Goal: Information Seeking & Learning: Learn about a topic

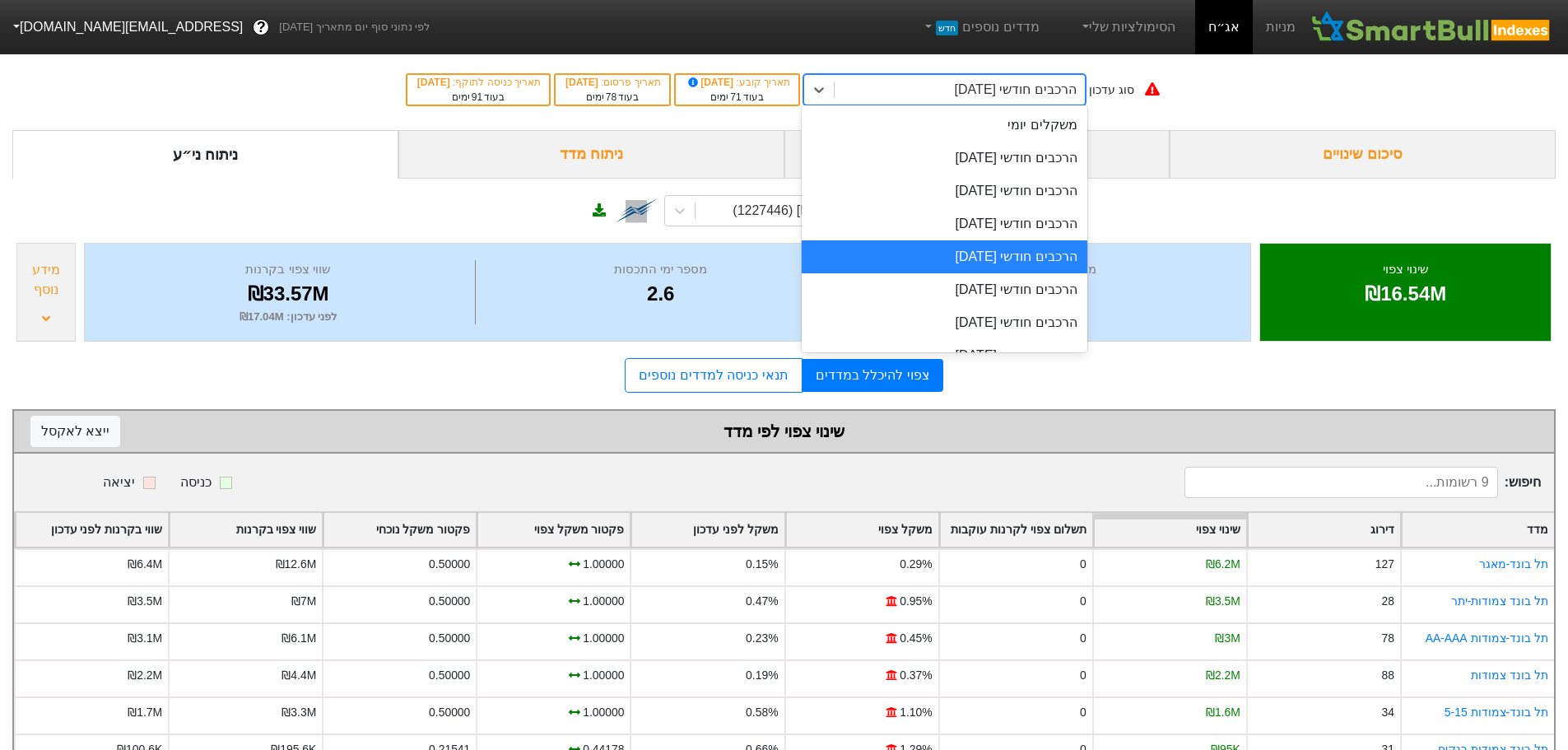
click at [952, 90] on div "הרכבים חודשי [DATE]" at bounding box center [959, 89] width 250 height 30
click at [967, 158] on div "הרכבים חודשי [DATE]" at bounding box center [944, 158] width 286 height 33
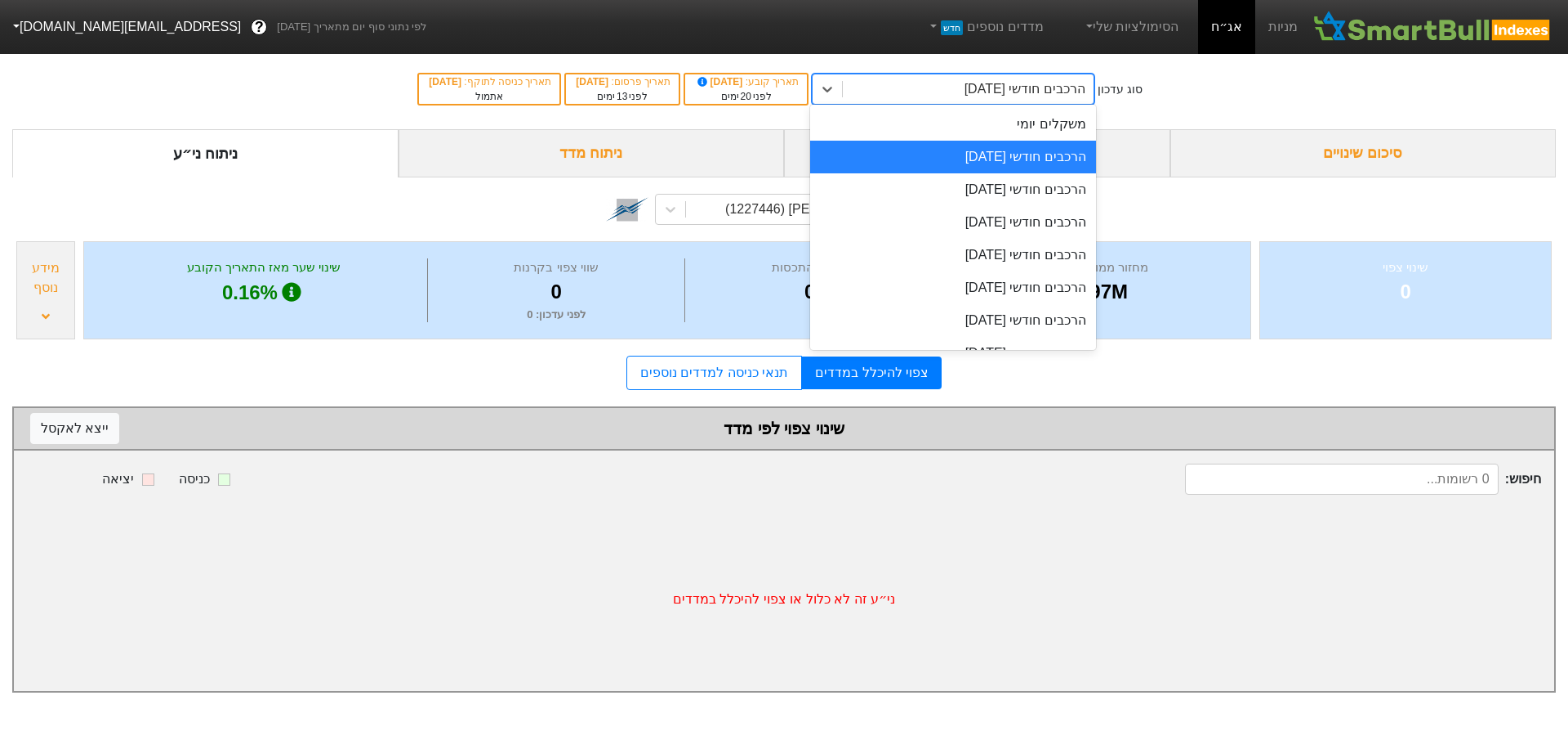
click at [975, 90] on div "הרכבים חודשי [DATE]" at bounding box center [1025, 89] width 121 height 19
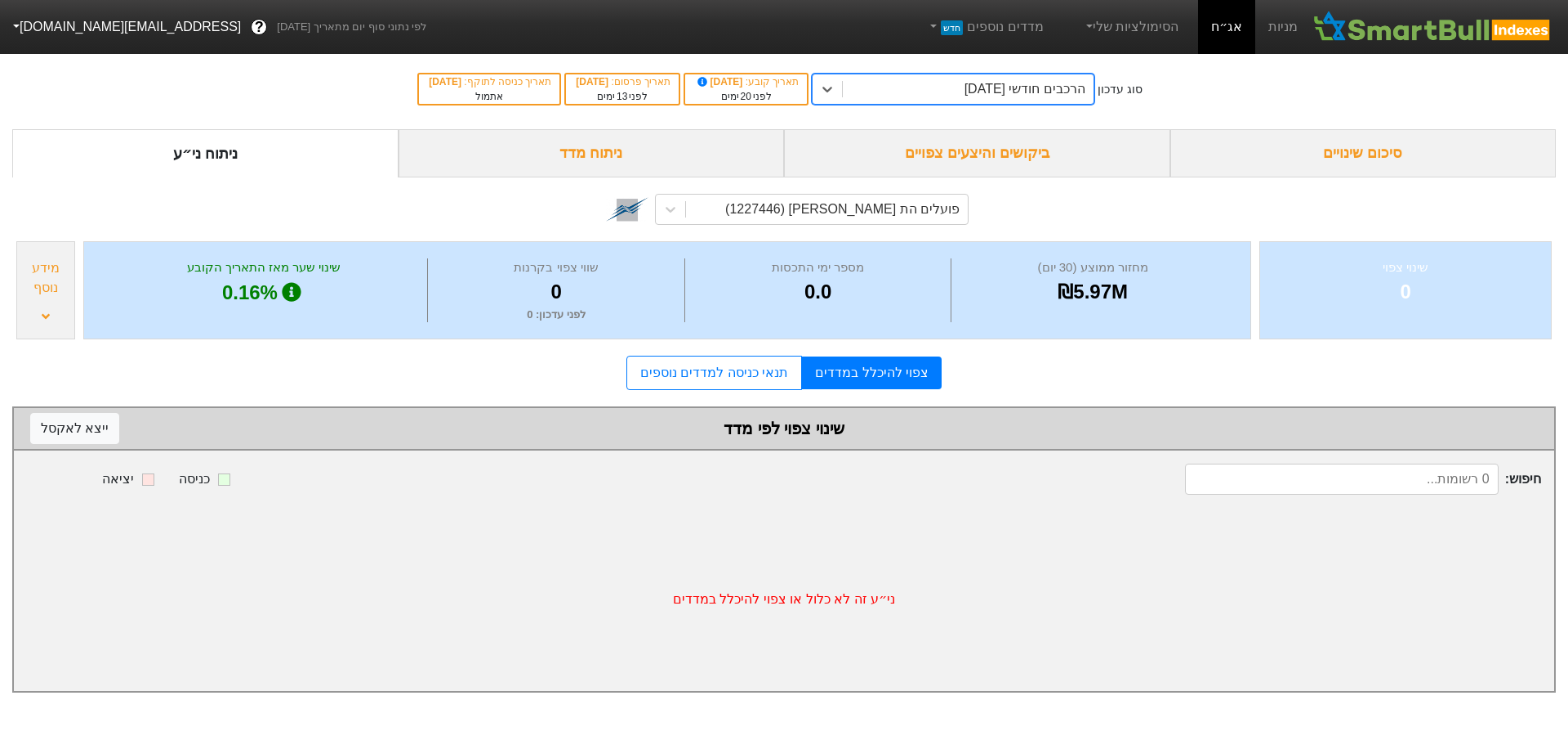
click at [981, 84] on div "הרכבים חודשי [DATE]" at bounding box center [1025, 89] width 121 height 19
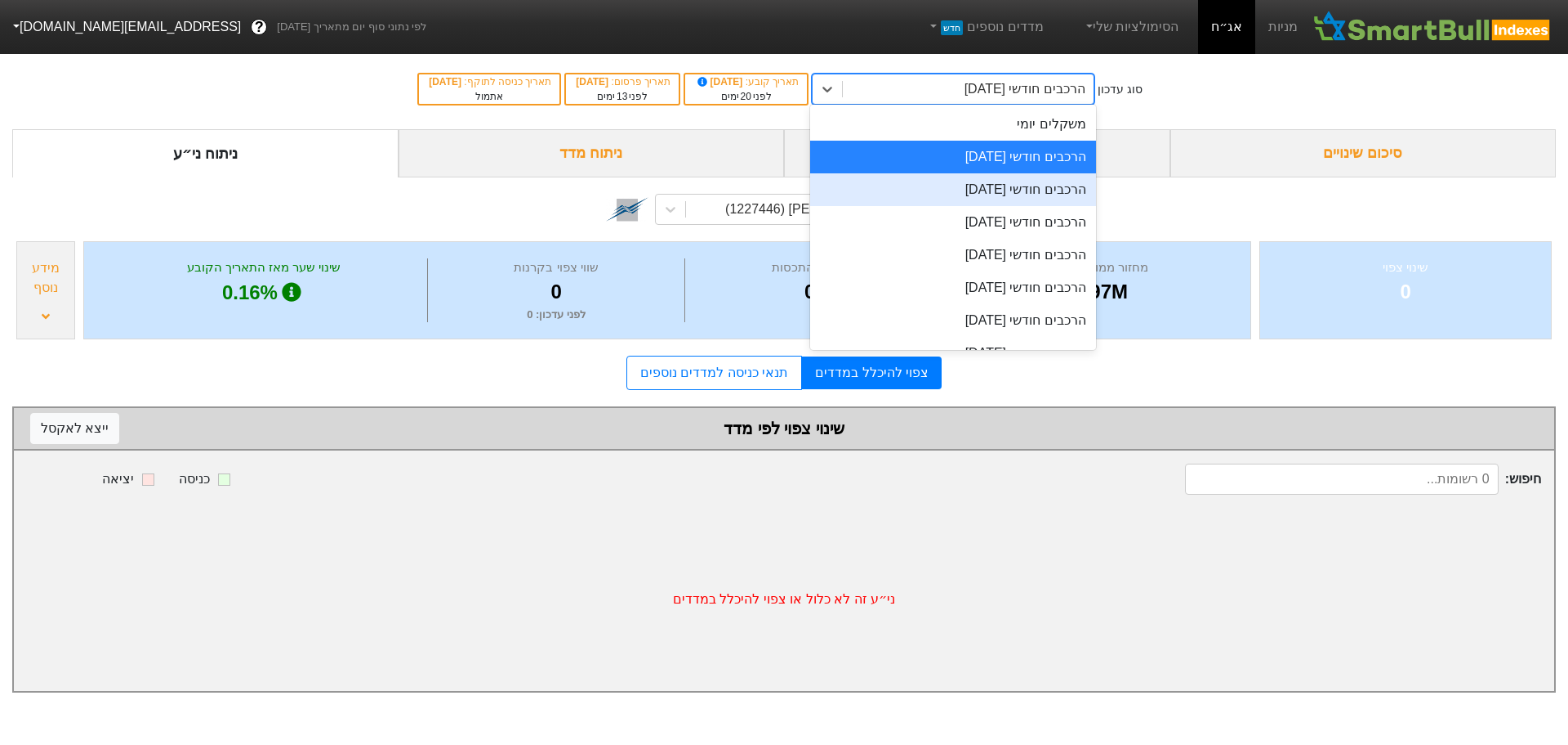
click at [969, 187] on div "הרכבים חודשי [DATE]" at bounding box center [952, 190] width 286 height 33
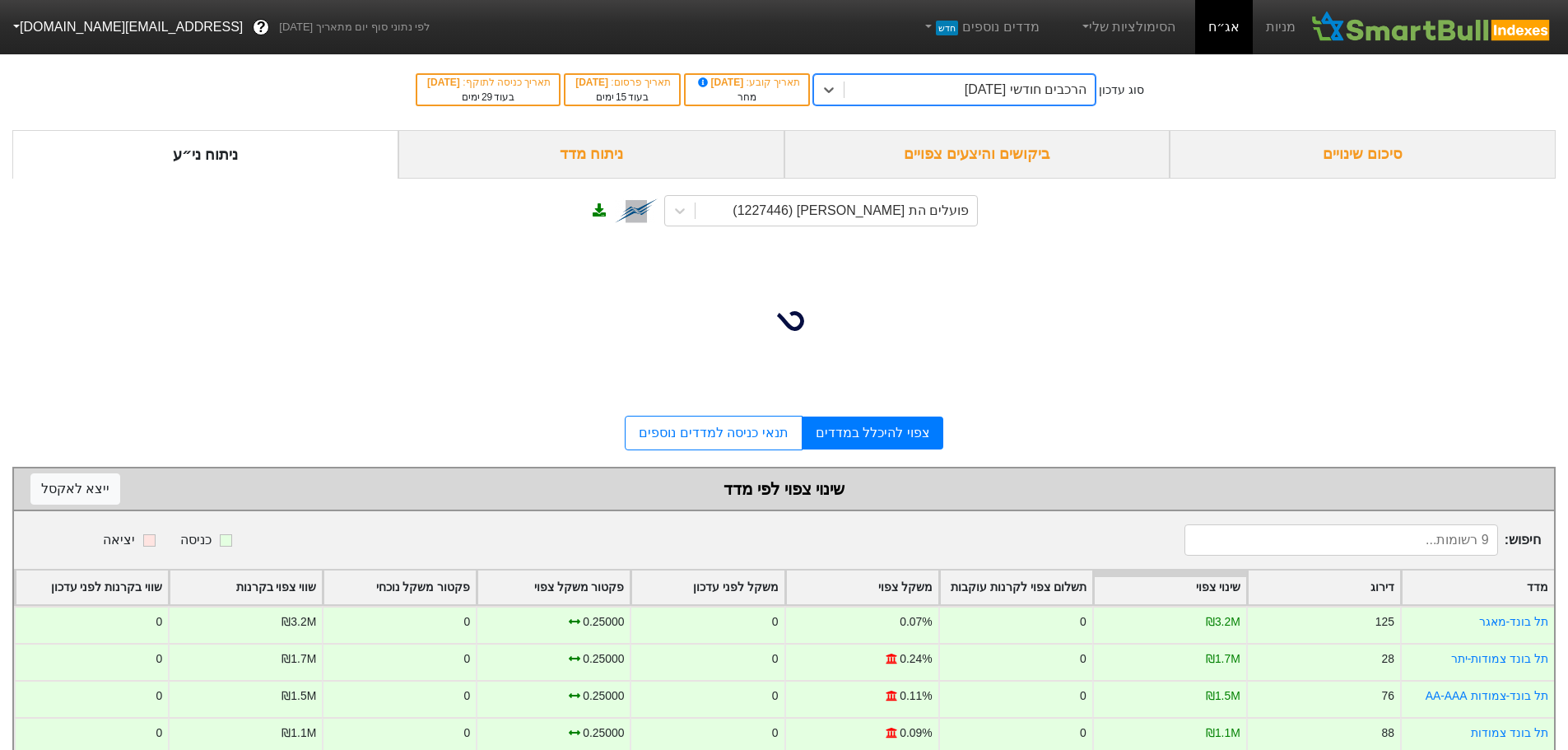
click at [995, 94] on div "הרכבים חודשי [DATE]" at bounding box center [1025, 89] width 122 height 19
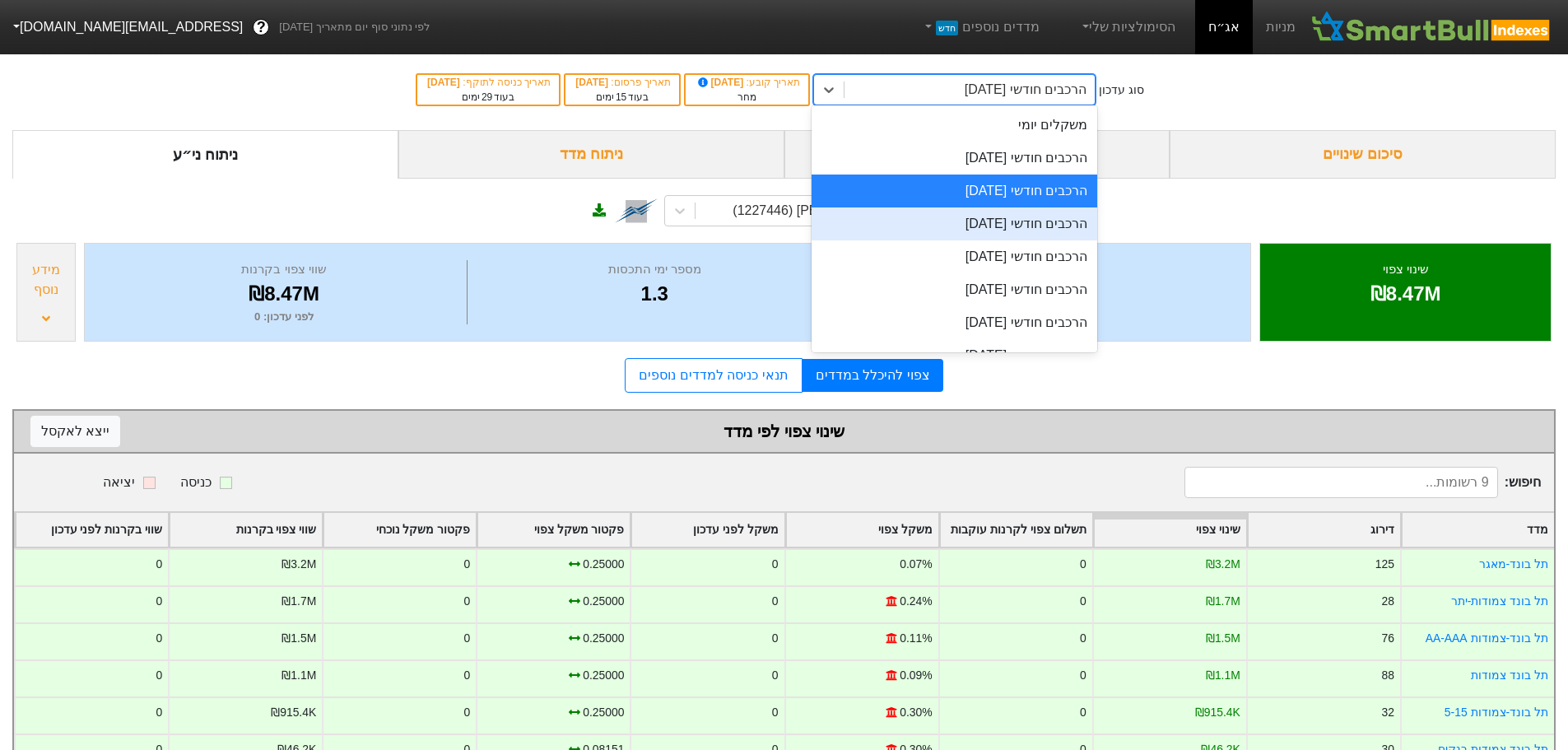
click at [978, 227] on div "הרכבים חודשי [DATE]" at bounding box center [954, 224] width 286 height 33
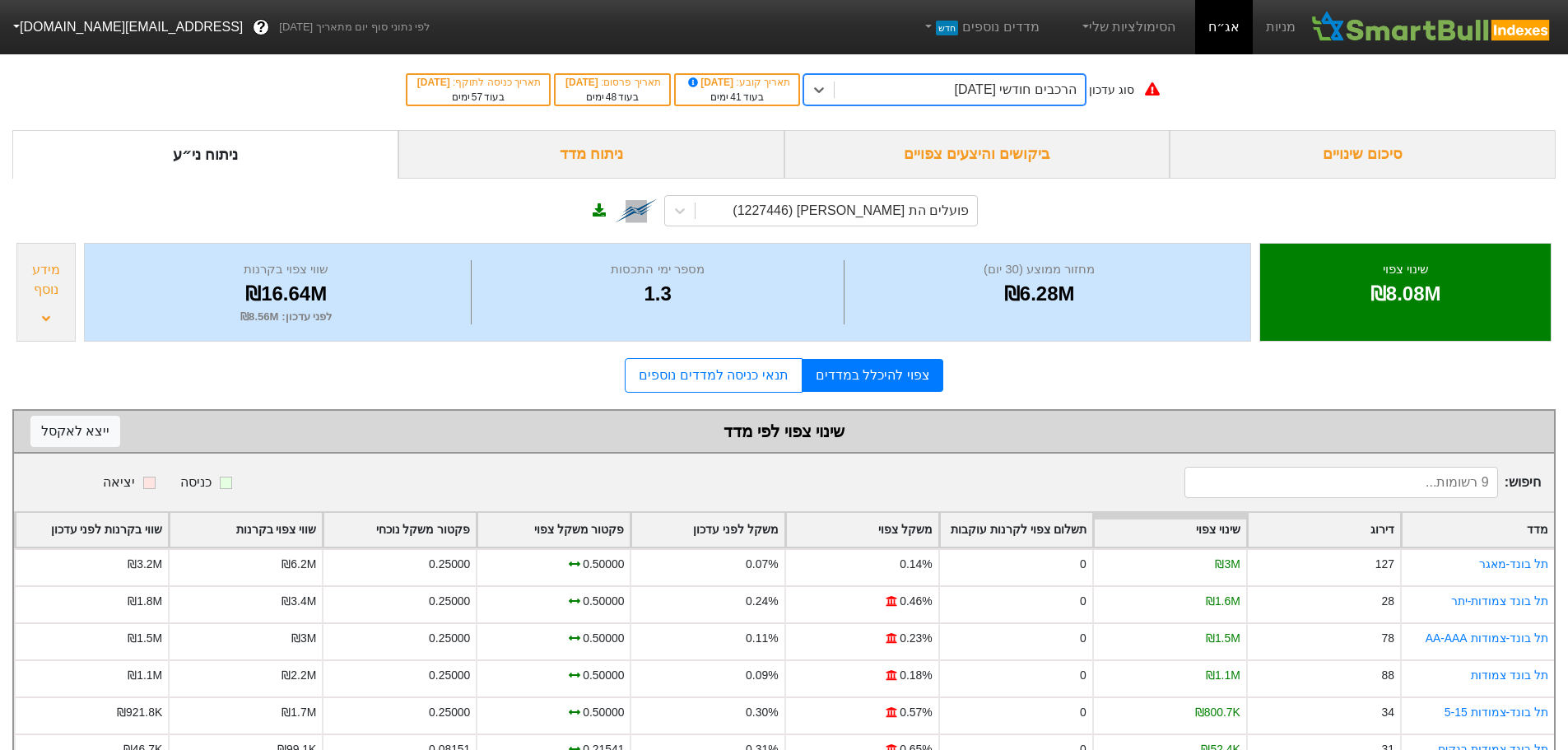
click at [1010, 152] on div "ביקושים והיצעים צפויים" at bounding box center [977, 154] width 386 height 48
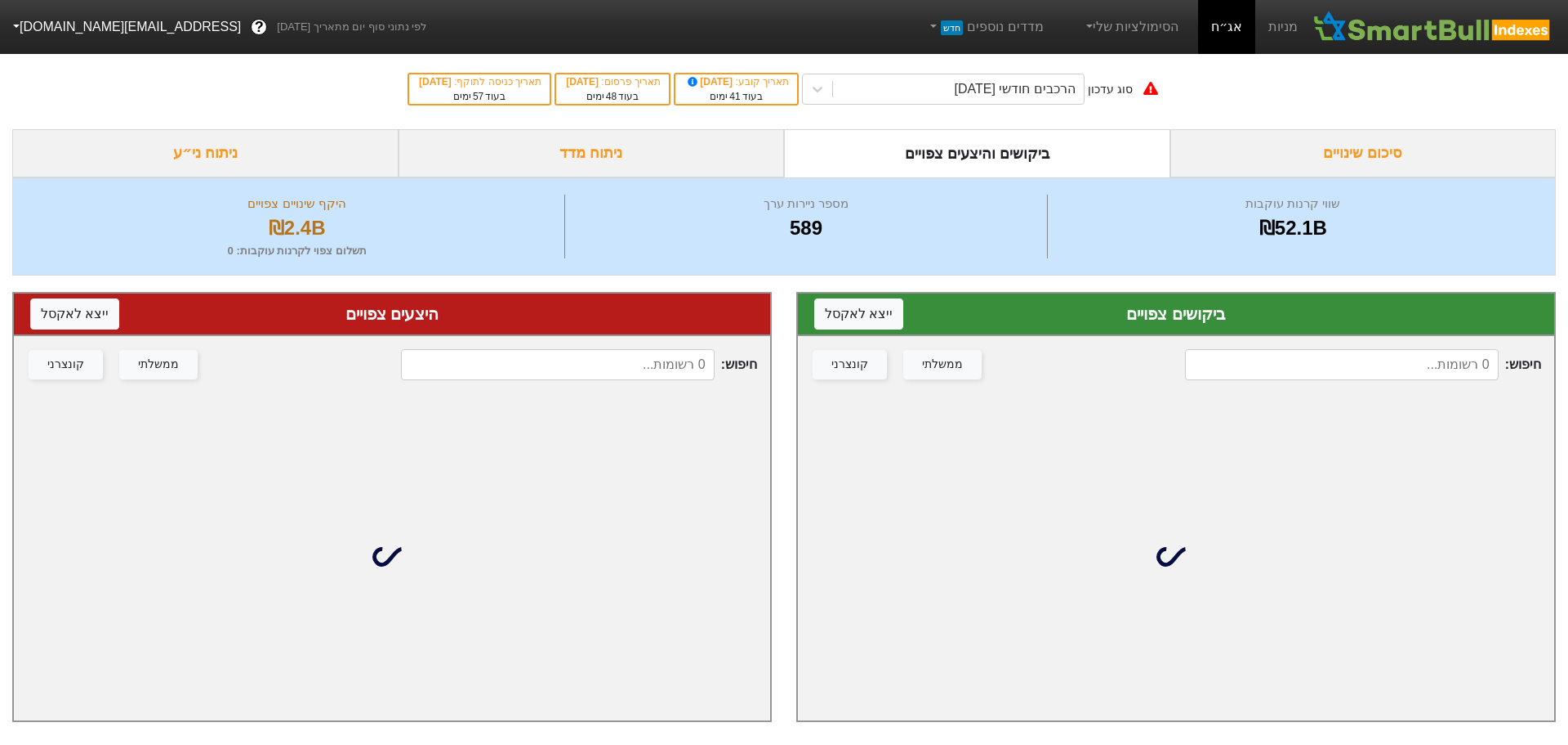
click at [1346, 349] on input at bounding box center [1342, 365] width 314 height 31
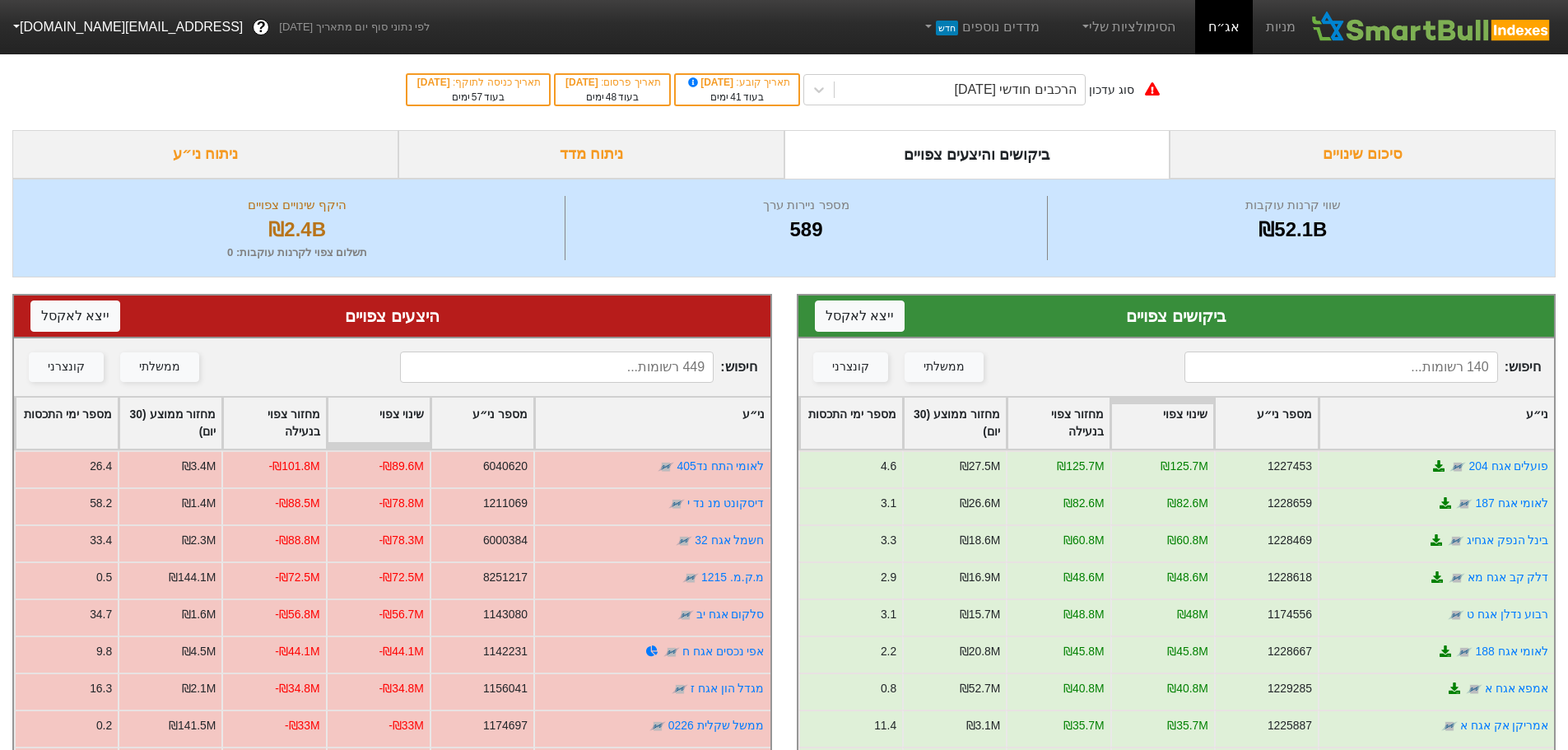
click at [1356, 361] on input at bounding box center [1341, 367] width 314 height 31
type input "אמפ"
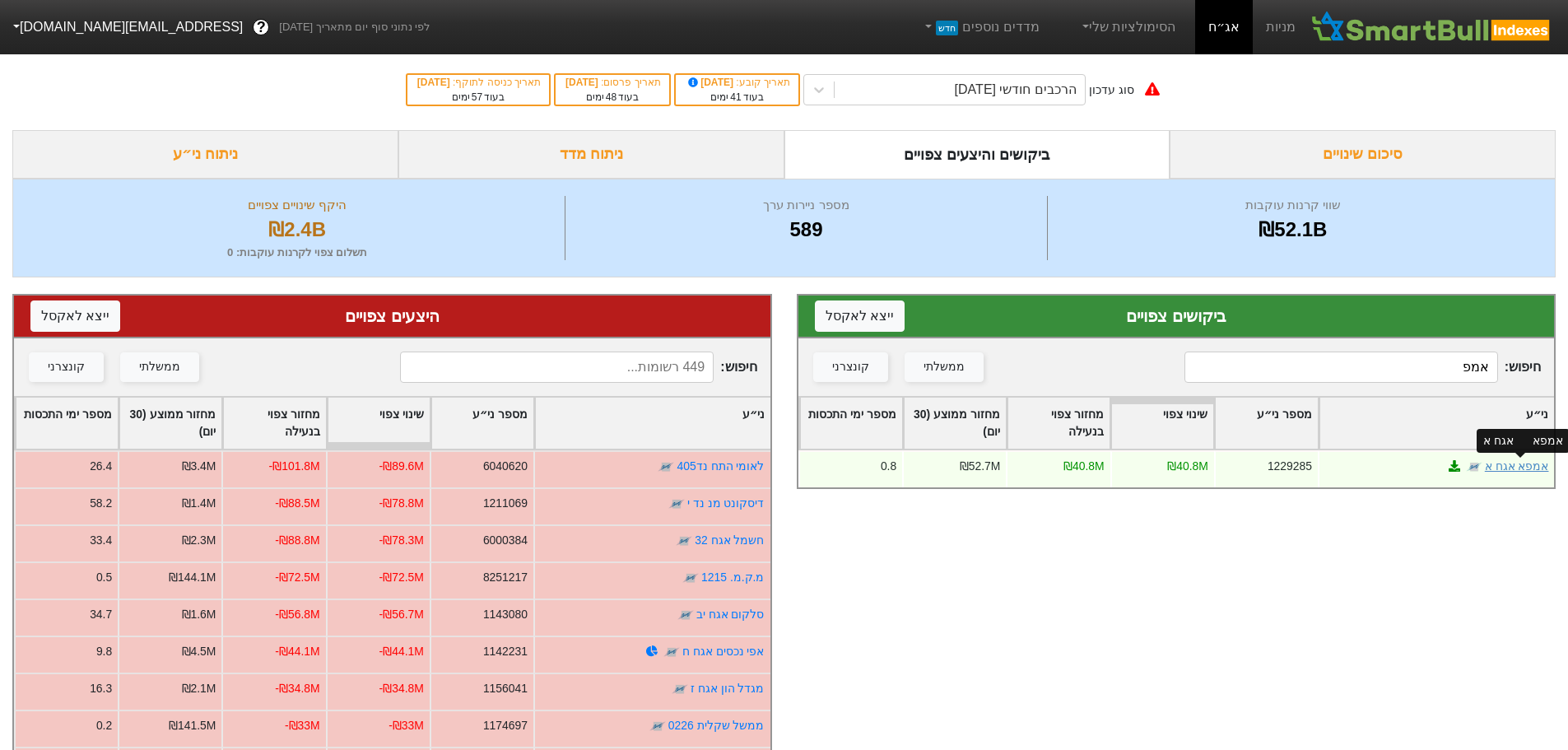
click at [1519, 465] on link "אמפא אגח א" at bounding box center [1516, 466] width 64 height 14
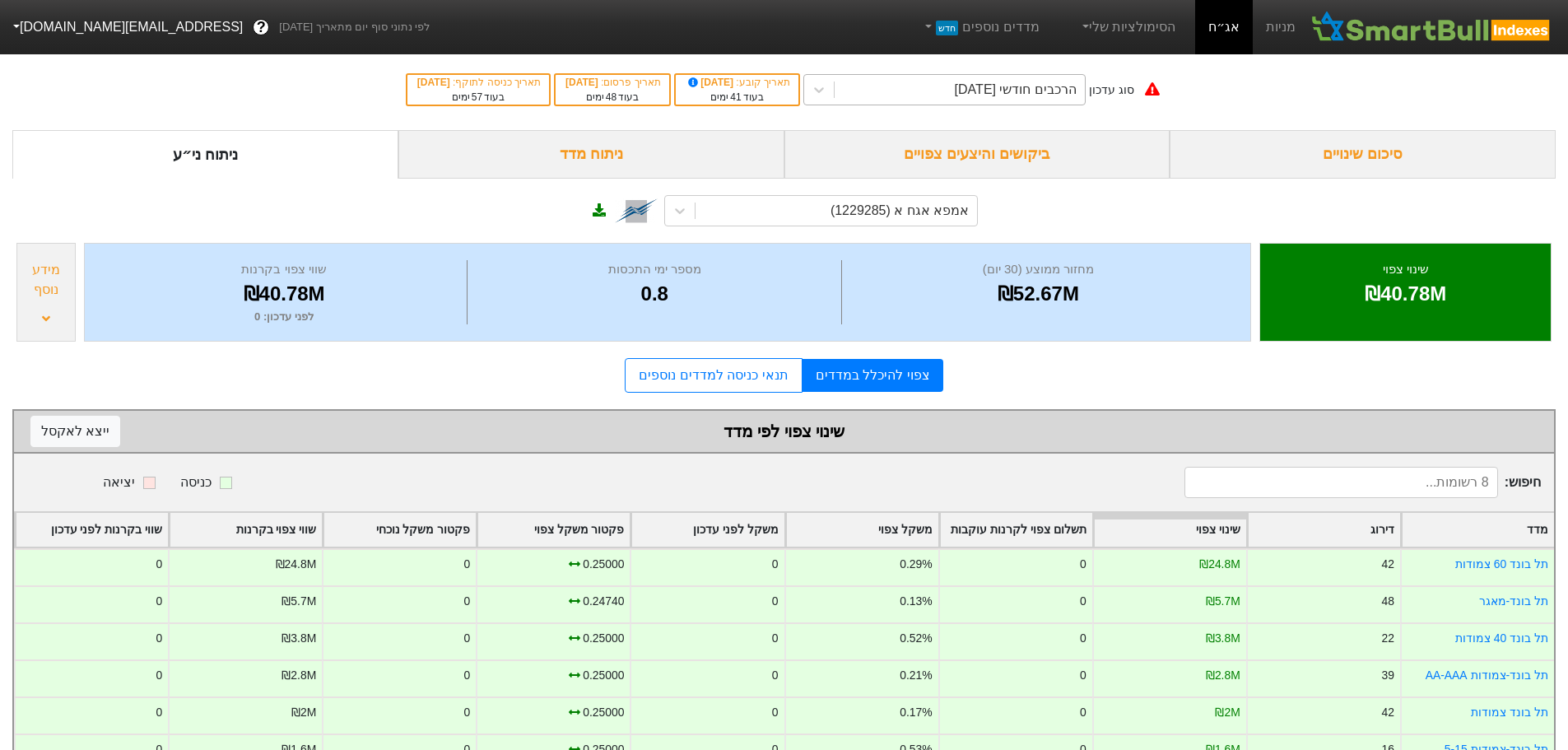
click at [979, 90] on div "הרכבים חודשי [DATE]" at bounding box center [1016, 89] width 122 height 19
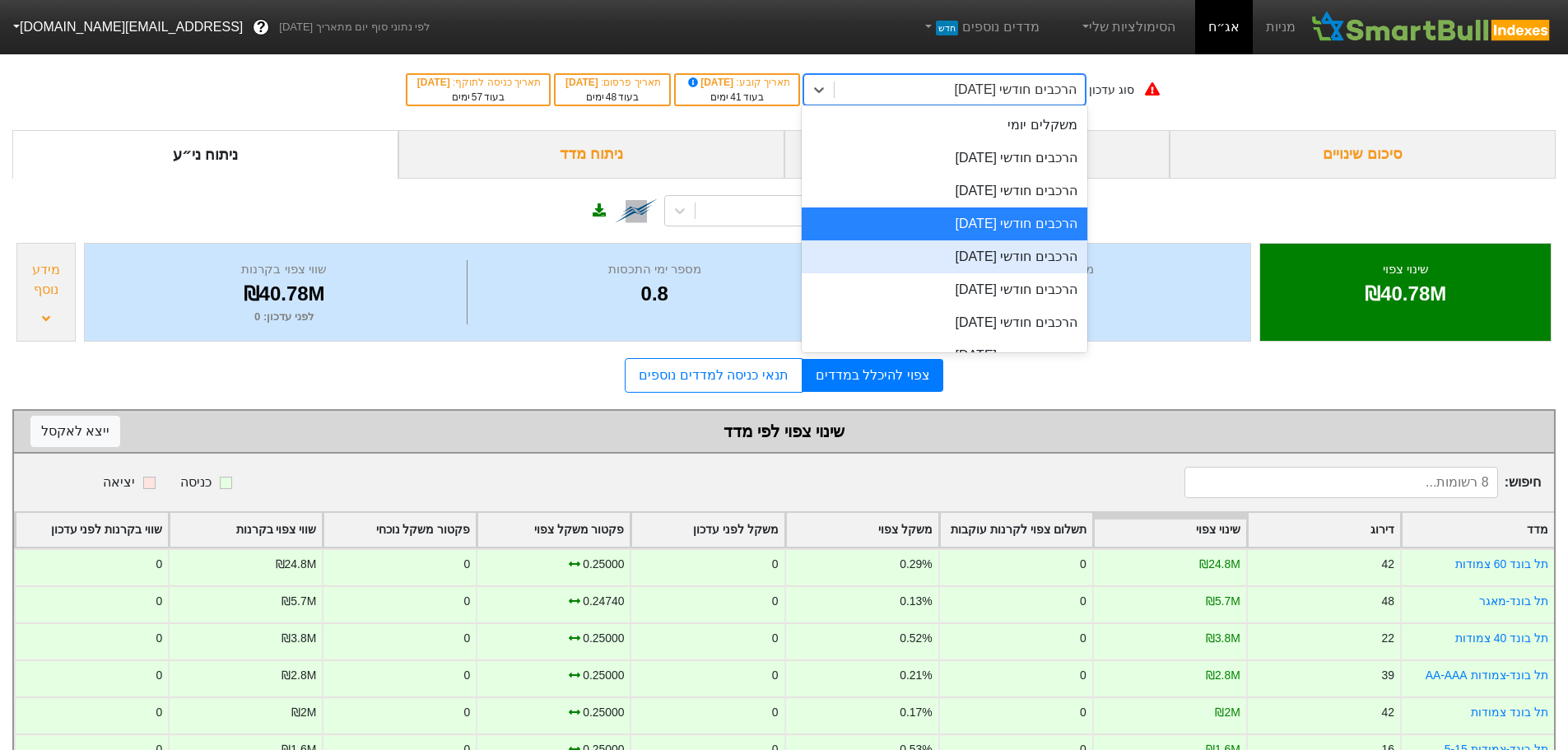
click at [967, 259] on div "הרכבים חודשי [DATE]" at bounding box center [944, 257] width 286 height 33
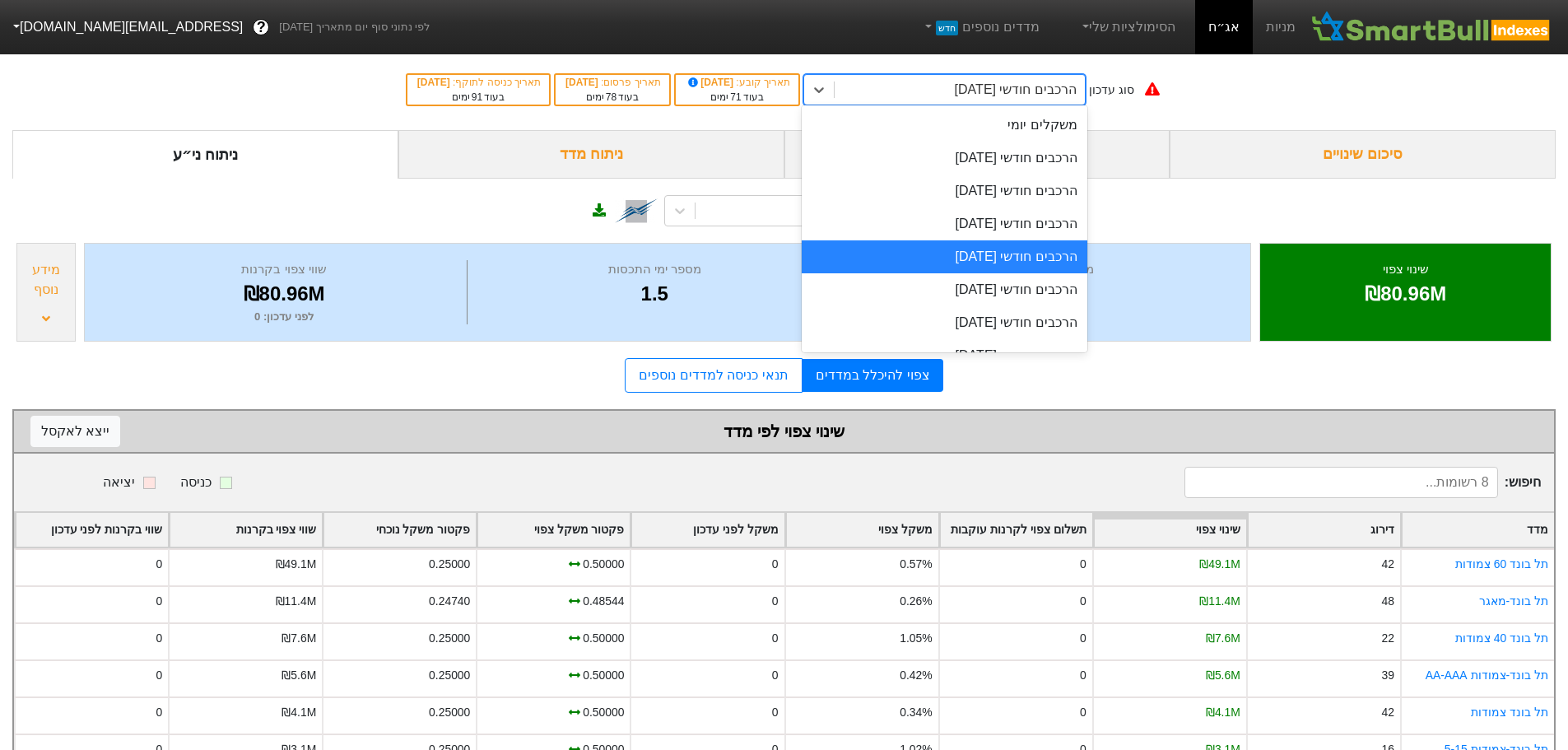
click at [996, 93] on div "הרכבים חודשי [DATE]" at bounding box center [1016, 89] width 122 height 19
click at [995, 227] on div "הרכבים חודשי [DATE]" at bounding box center [944, 224] width 286 height 33
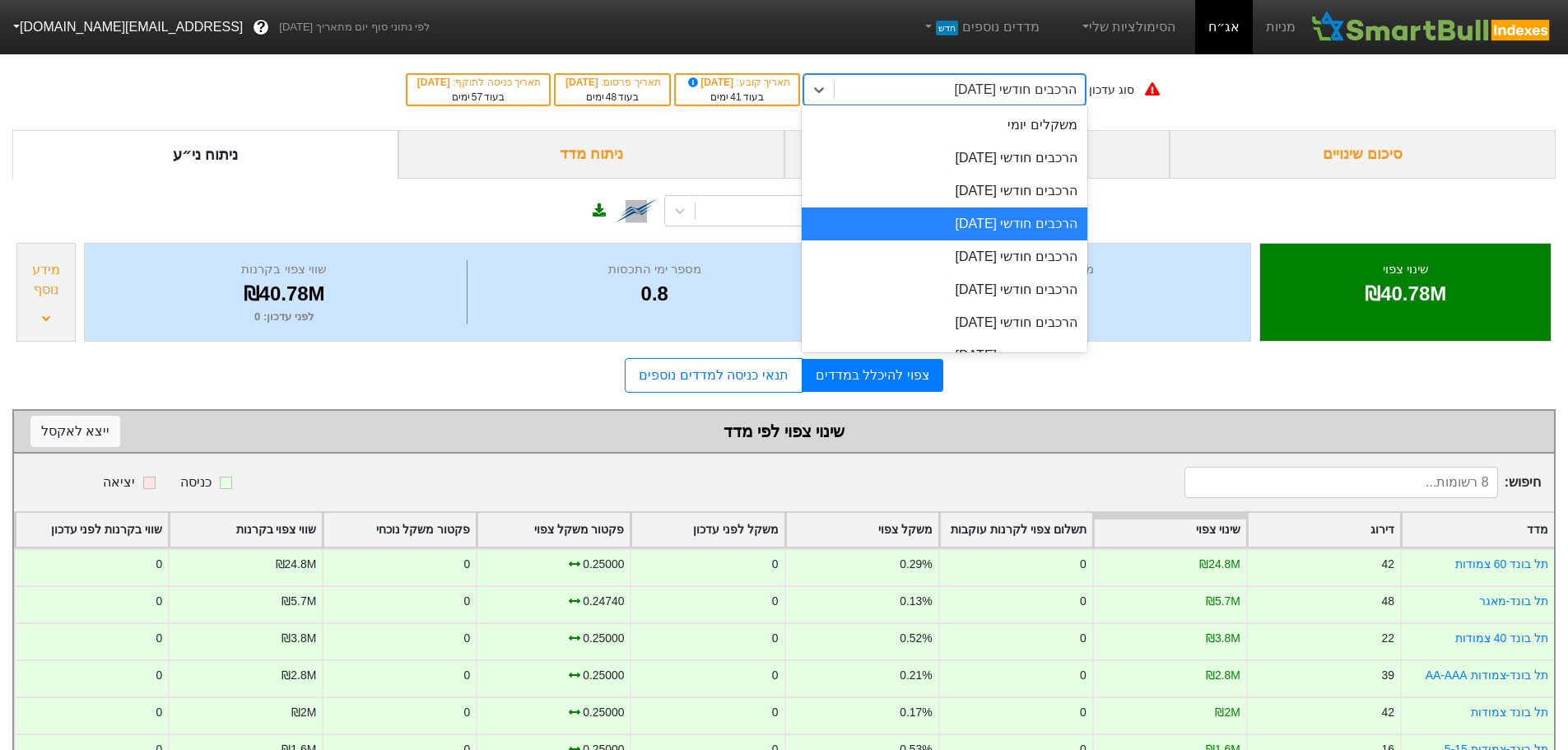
click at [1000, 97] on div "הרכבים חודשי [DATE]" at bounding box center [1016, 89] width 122 height 19
click at [990, 257] on div "הרכבים חודשי [DATE]" at bounding box center [944, 257] width 286 height 33
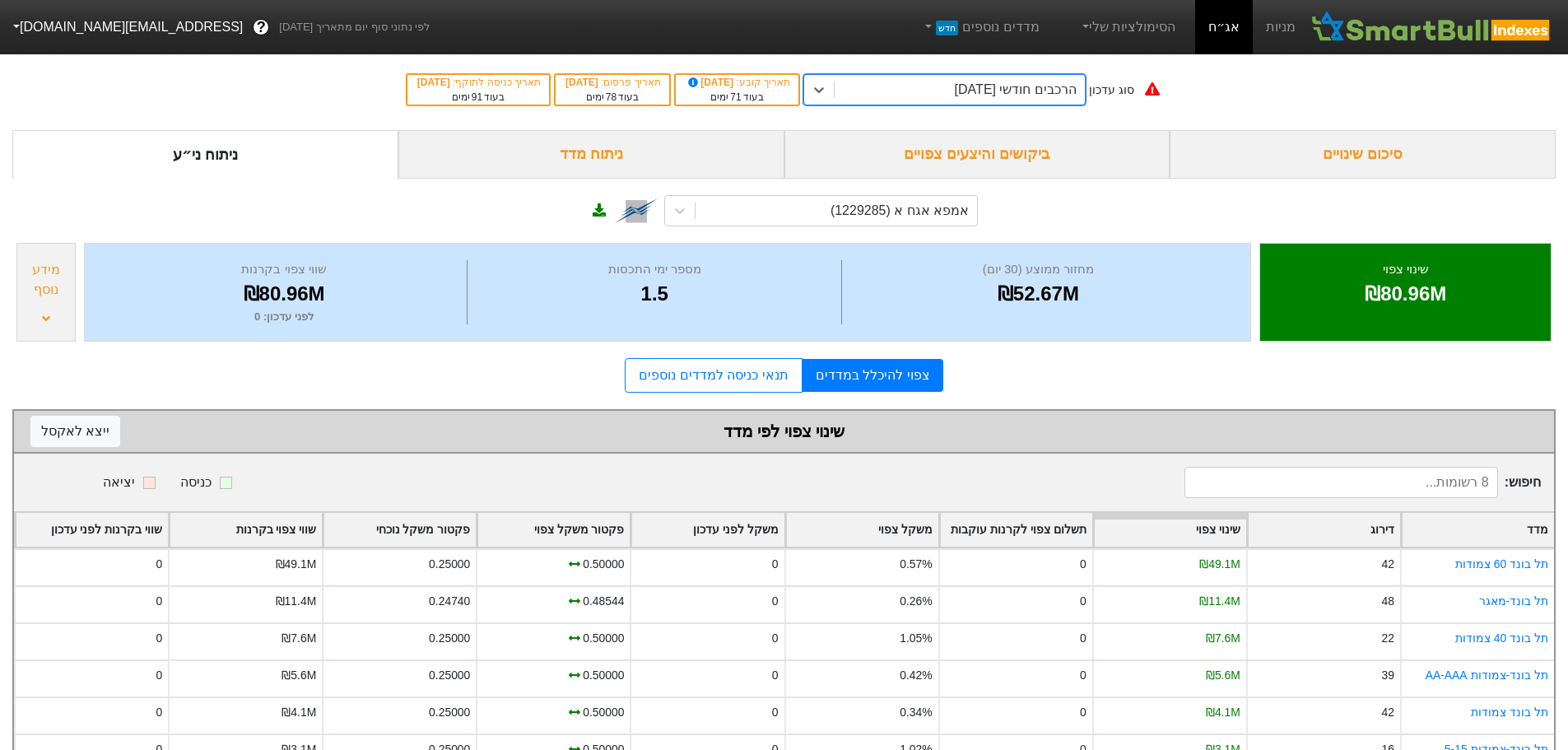
click at [989, 90] on div "הרכבים חודשי [DATE]" at bounding box center [1016, 89] width 122 height 19
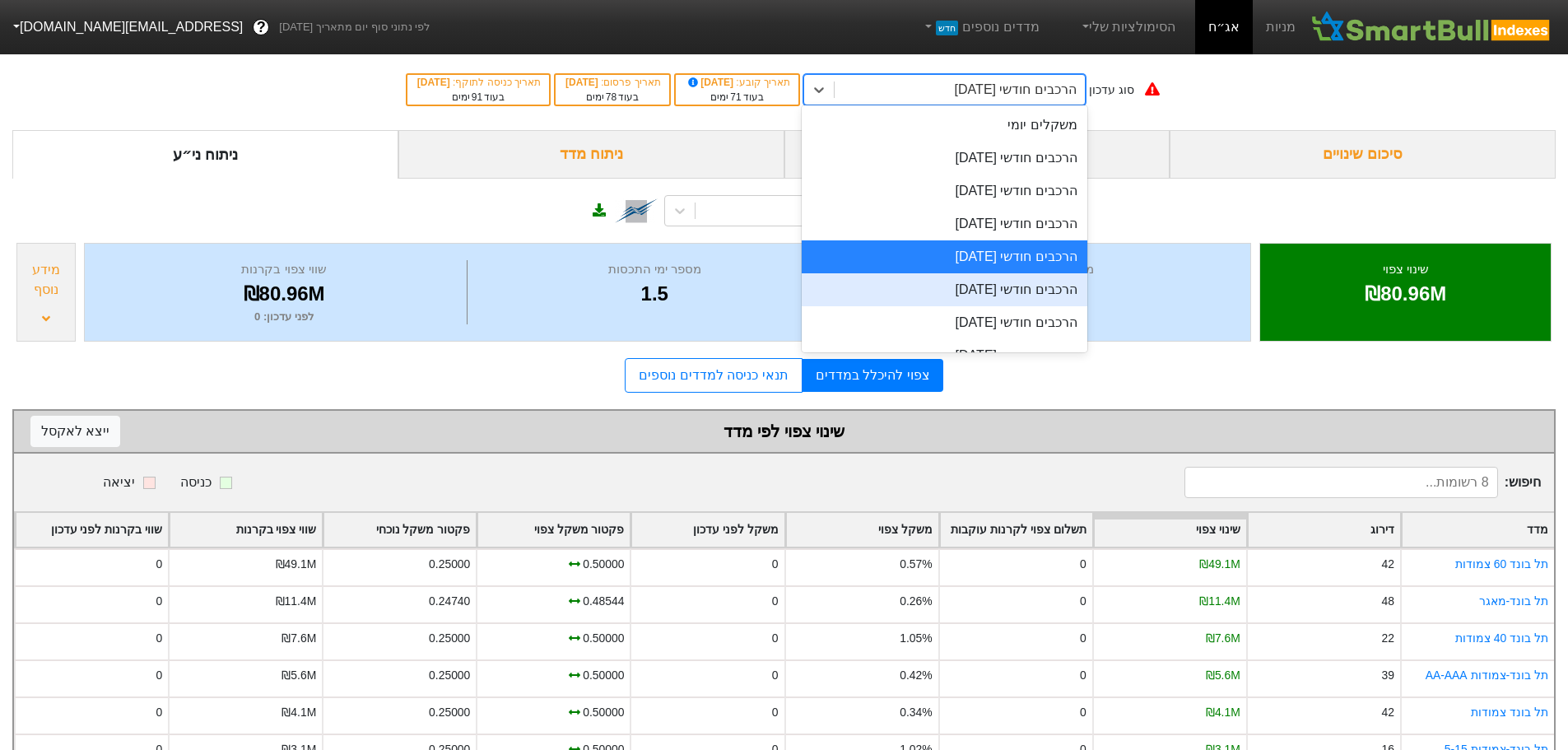
click at [999, 290] on div "הרכבים חודשי [DATE]" at bounding box center [944, 290] width 286 height 33
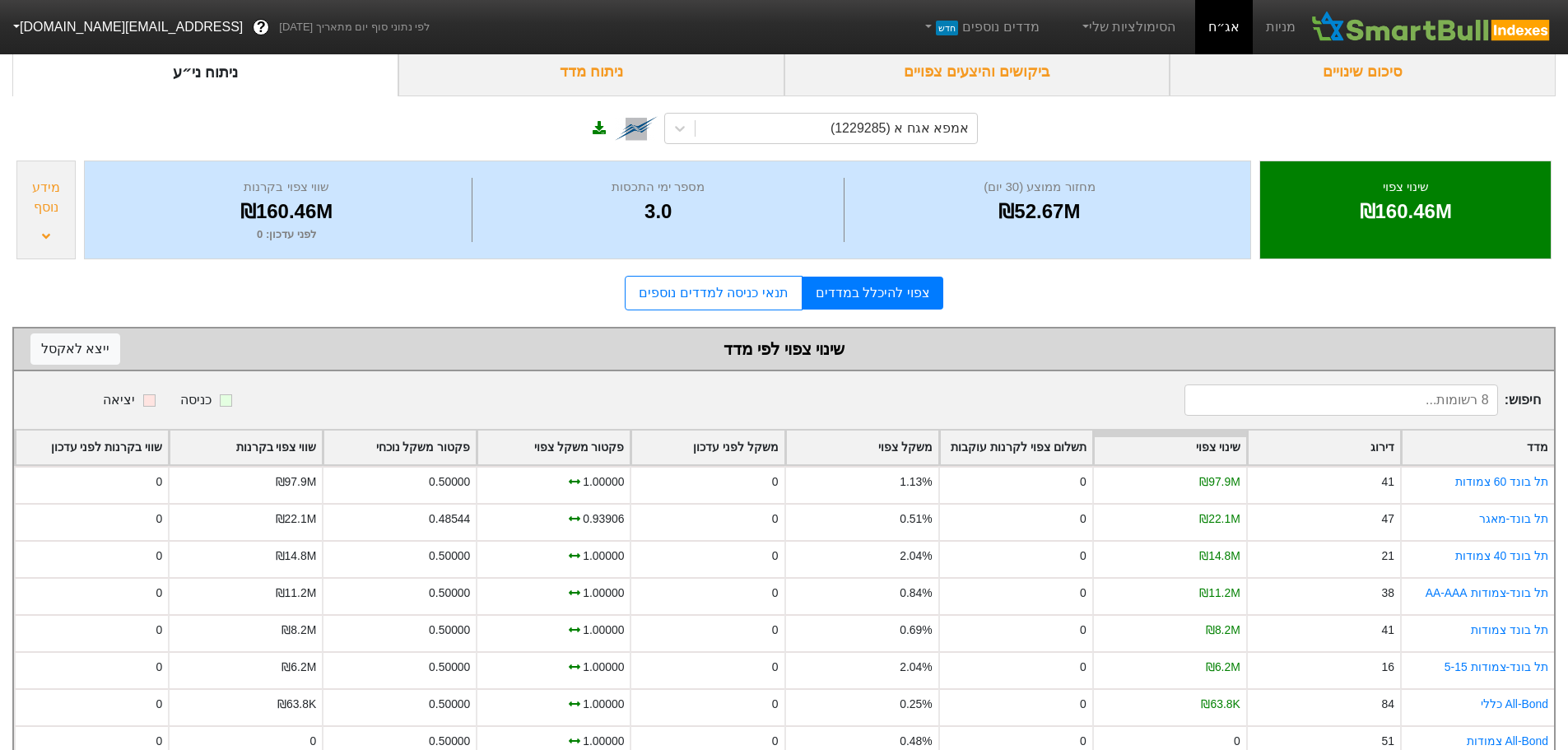
scroll to position [125, 0]
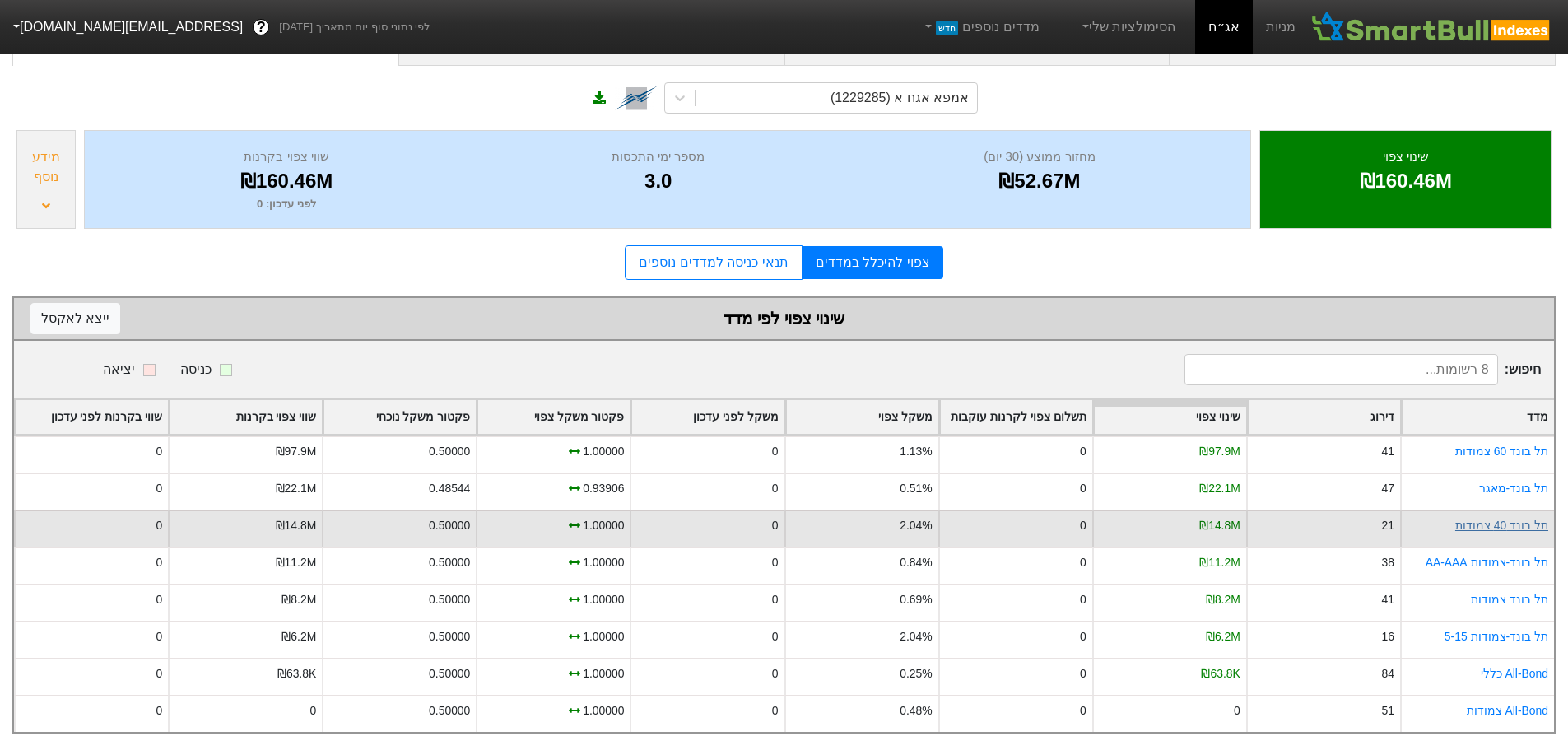
click at [1520, 518] on link "תל בונד 40 צמודות" at bounding box center [1501, 525] width 93 height 14
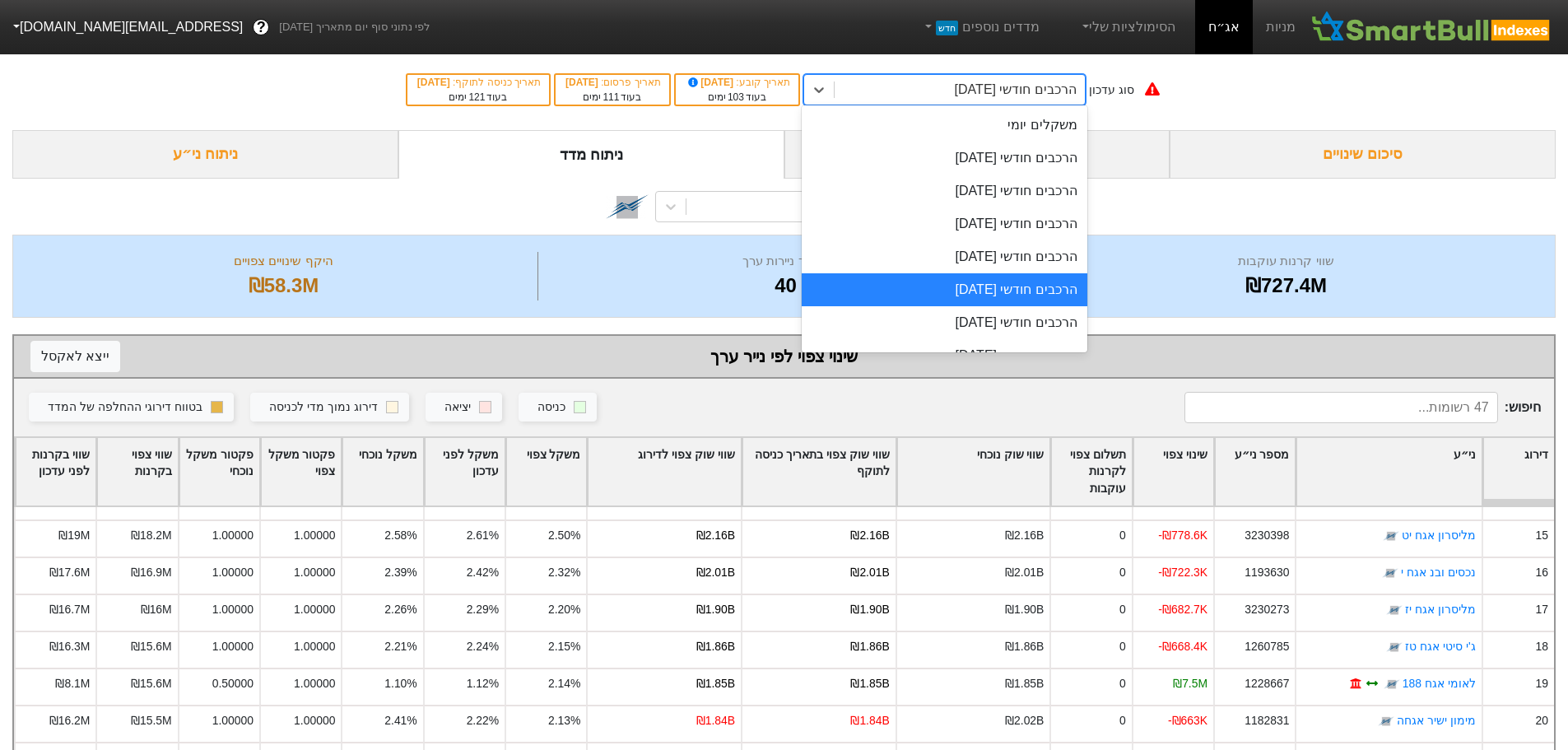
click at [995, 89] on div "הרכבים חודשי [DATE]" at bounding box center [1016, 89] width 122 height 19
click at [972, 231] on div "הרכבים חודשי [DATE]" at bounding box center [944, 224] width 286 height 33
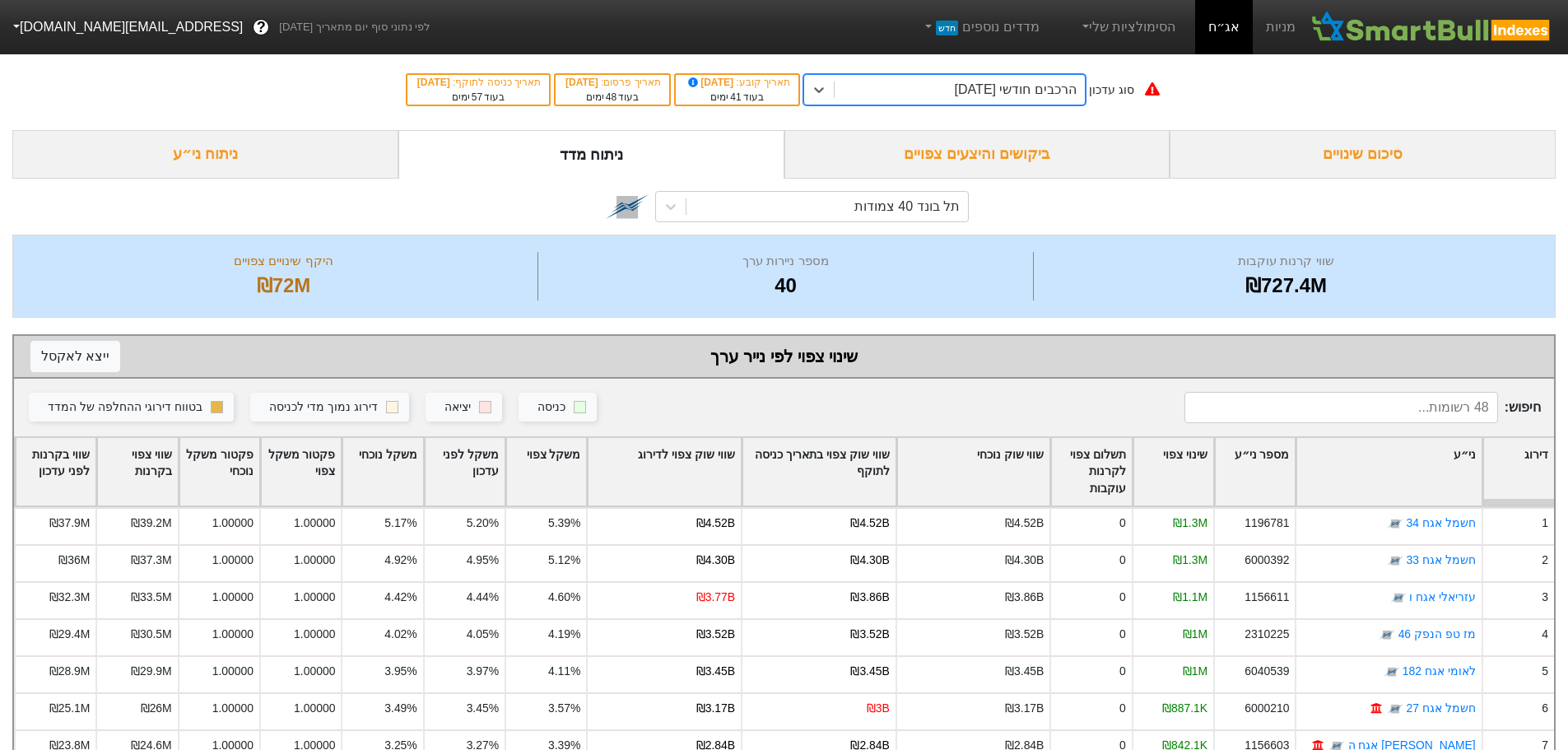
click at [972, 90] on div "הרכבים חודשי [DATE]" at bounding box center [1016, 89] width 122 height 19
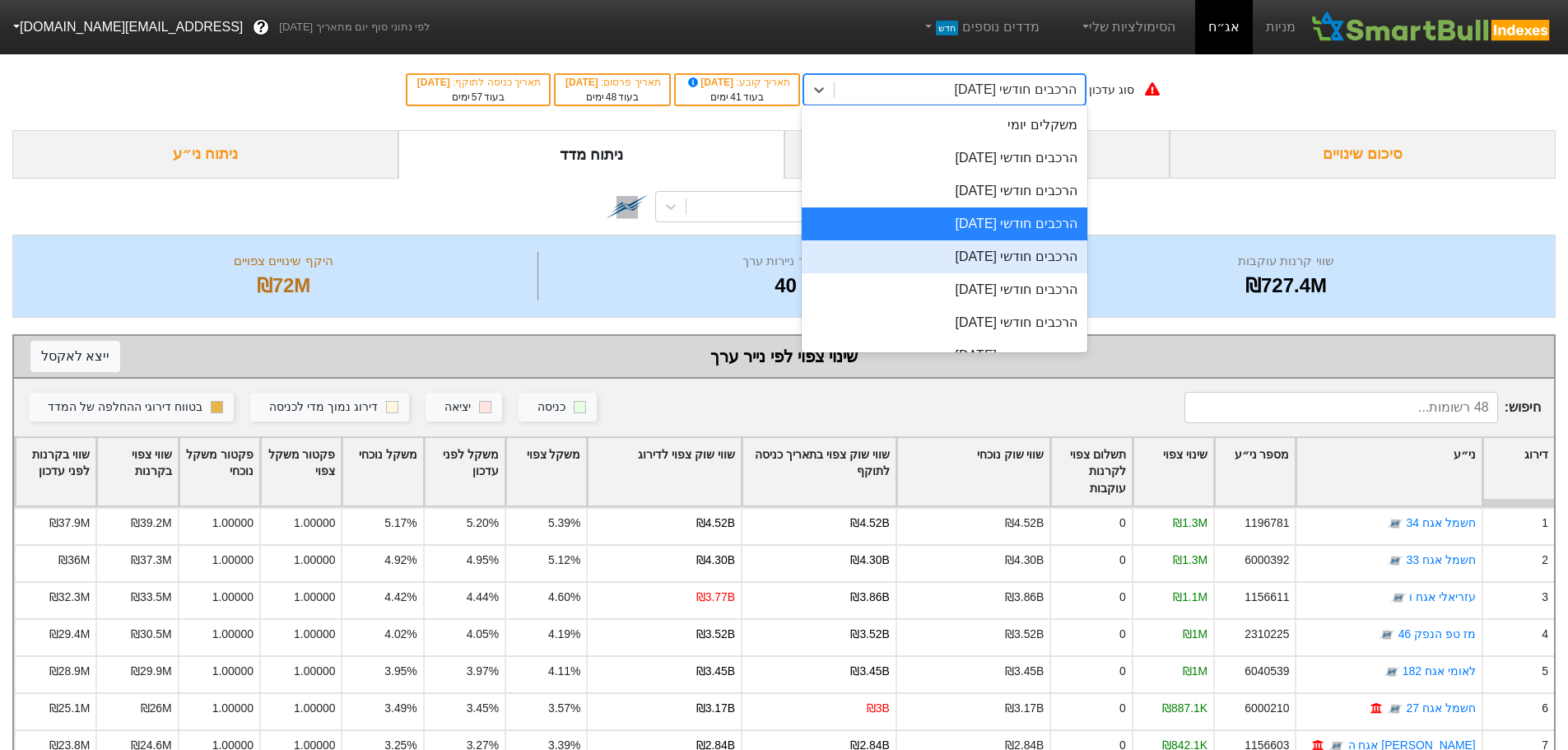
click at [964, 261] on div "הרכבים חודשי [DATE]" at bounding box center [944, 257] width 286 height 33
